Goal: Download file/media

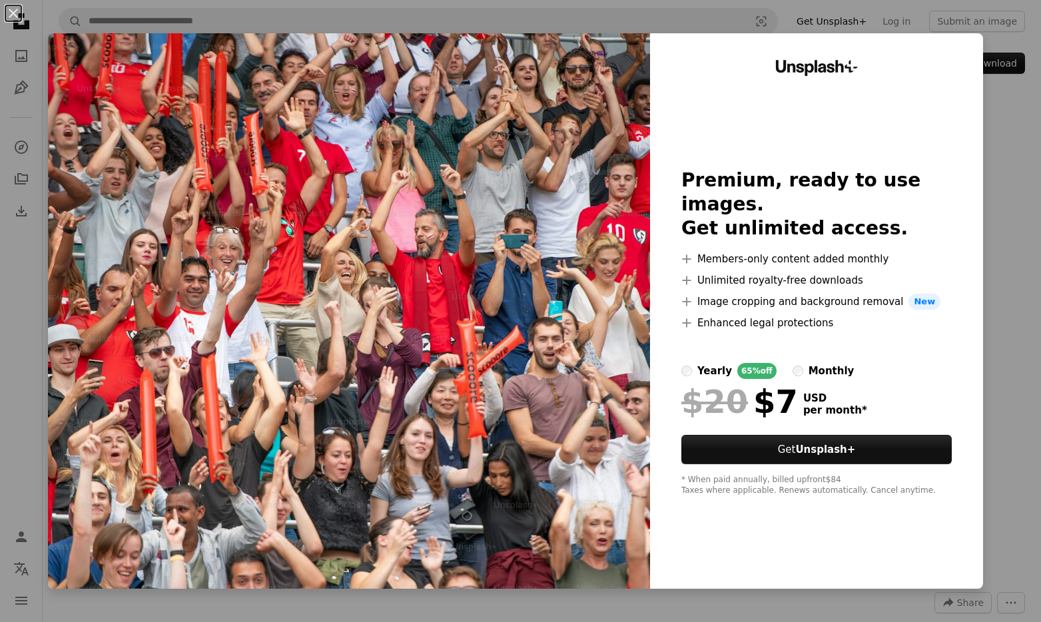
click at [993, 108] on div "An X shape Unsplash+ Premium, ready to use images. Get unlimited access. A plus…" at bounding box center [520, 311] width 1041 height 622
